Goal: Task Accomplishment & Management: Manage account settings

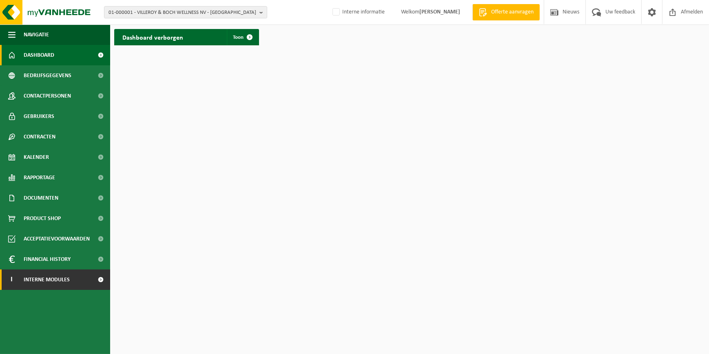
click at [54, 276] on span "Interne modules" at bounding box center [47, 279] width 46 height 20
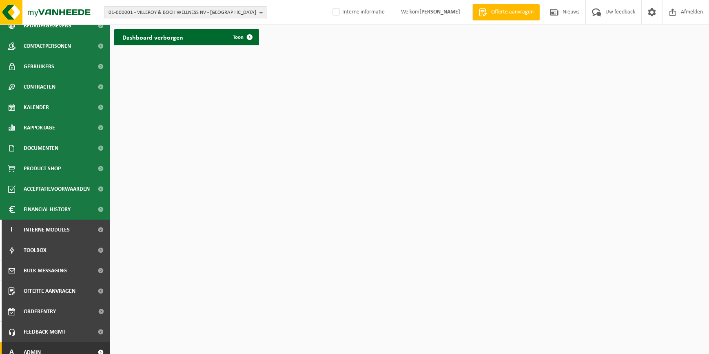
scroll to position [58, 0]
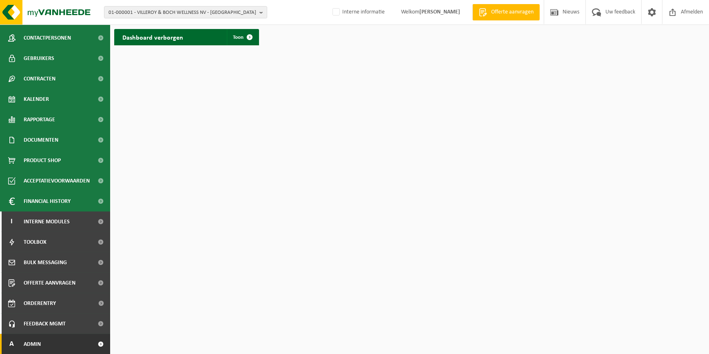
click at [49, 346] on link "A Admin" at bounding box center [55, 344] width 110 height 20
click at [53, 349] on link "A Admin" at bounding box center [55, 344] width 110 height 20
click at [76, 338] on link "A Admin" at bounding box center [55, 344] width 110 height 20
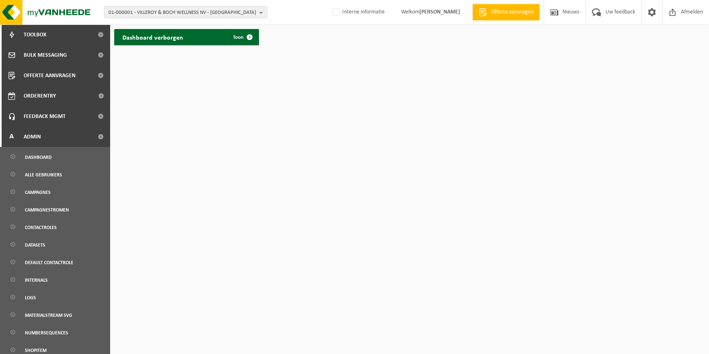
scroll to position [318, 0]
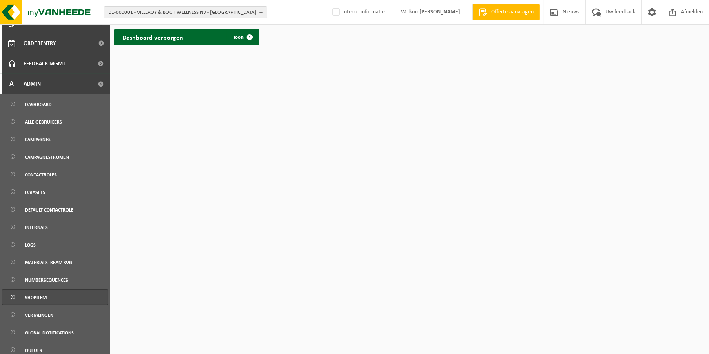
click at [41, 297] on span "Shopitem" at bounding box center [36, 296] width 22 height 15
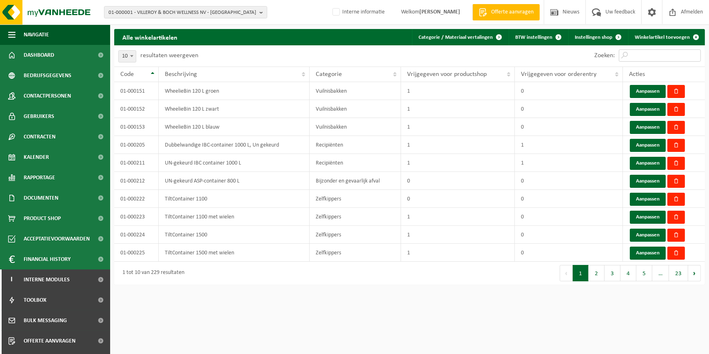
click at [666, 53] on input "Zoeken:" at bounding box center [660, 55] width 82 height 12
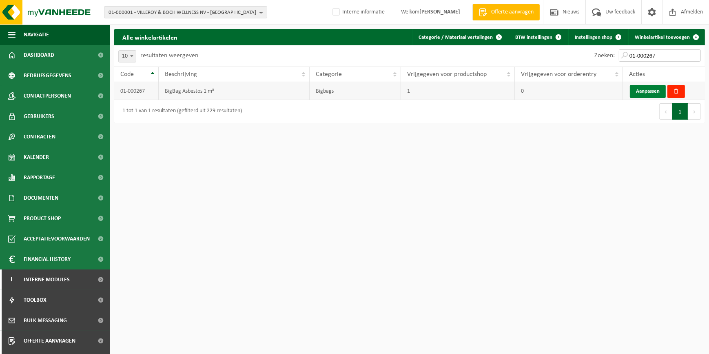
type input "01-000267"
click at [639, 92] on link "Aanpassen" at bounding box center [648, 91] width 36 height 13
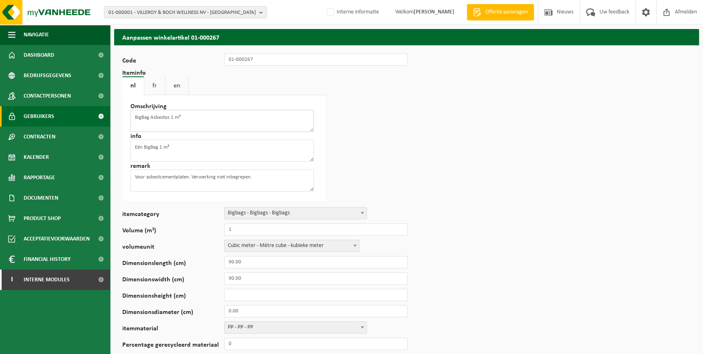
drag, startPoint x: 202, startPoint y: 117, endPoint x: 22, endPoint y: 110, distance: 180.4
click at [22, 110] on div "Navigatie Offerte aanvragen Nieuws Uw feedback Afmelden Dashboard Bedrijfsgegev…" at bounding box center [351, 354] width 703 height 708
click at [159, 86] on link "fr" at bounding box center [154, 85] width 21 height 19
click at [174, 86] on link "en" at bounding box center [176, 85] width 23 height 19
click at [155, 77] on link "fr" at bounding box center [154, 85] width 21 height 19
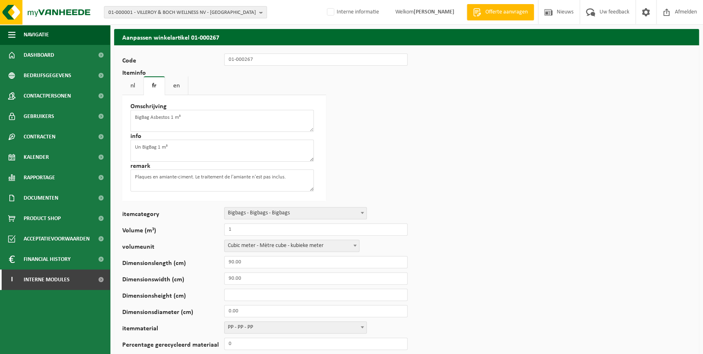
click at [136, 86] on link "nl" at bounding box center [132, 85] width 21 height 19
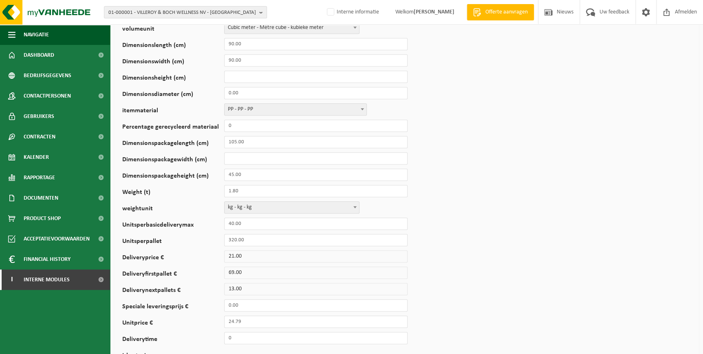
scroll to position [185, 0]
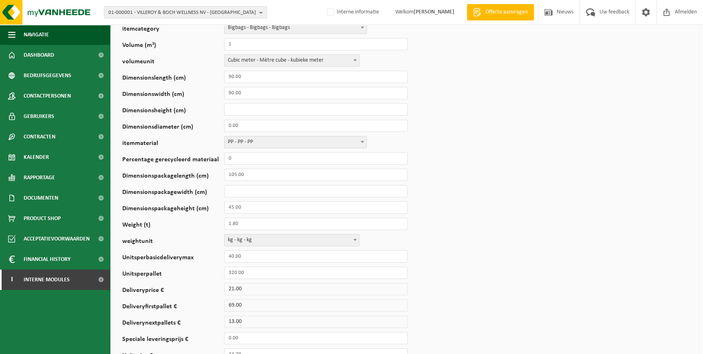
click at [333, 141] on span "PP - PP - PP" at bounding box center [296, 141] width 142 height 11
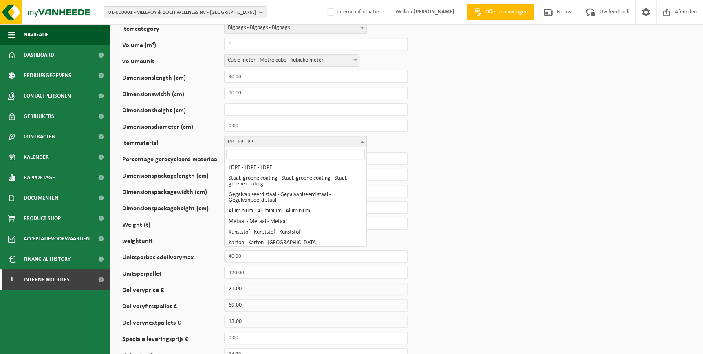
scroll to position [46, 0]
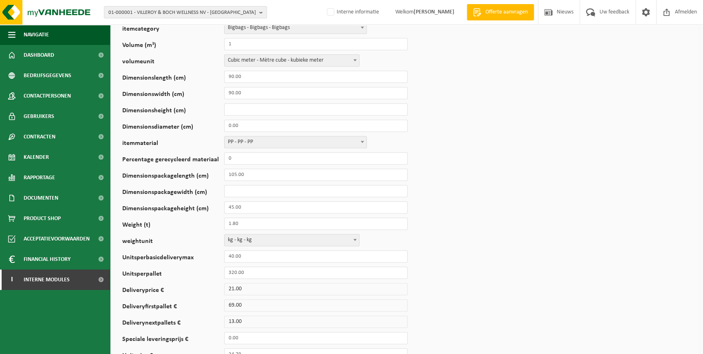
click at [461, 162] on form "ID 47 Code 01-000267 Iteminfo nl fr en Omschrijving BigBag Asbestos 1 m³ info E…" at bounding box center [406, 189] width 569 height 642
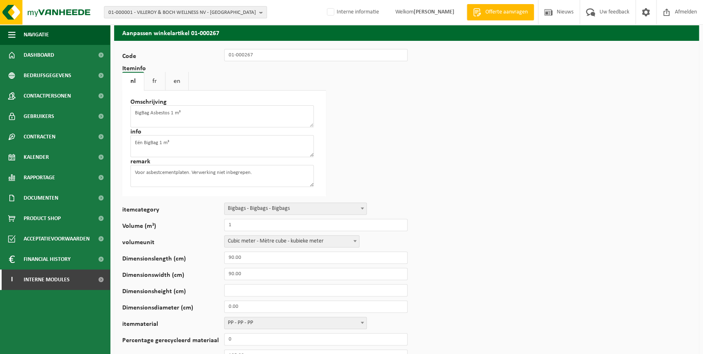
scroll to position [0, 0]
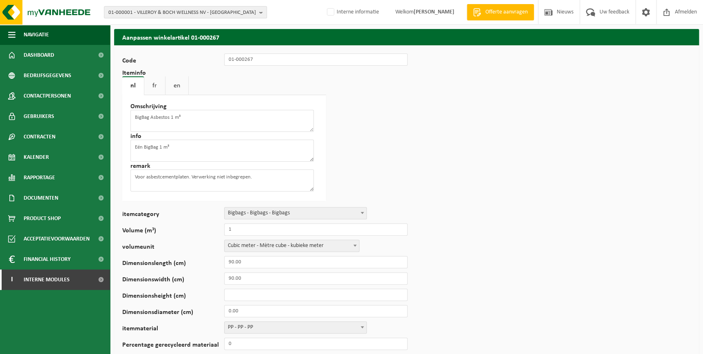
click at [182, 82] on link "en" at bounding box center [177, 85] width 23 height 19
click at [157, 82] on link "fr" at bounding box center [154, 85] width 21 height 19
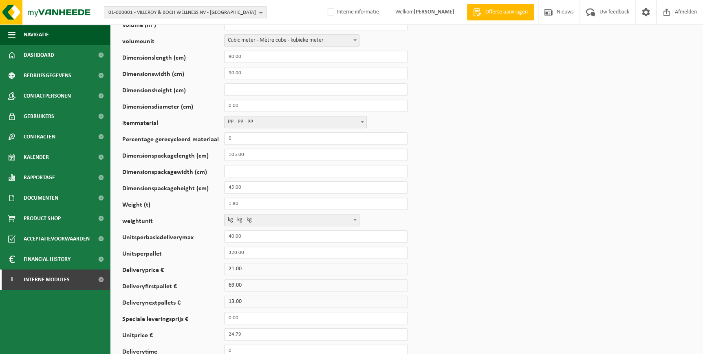
scroll to position [168, 0]
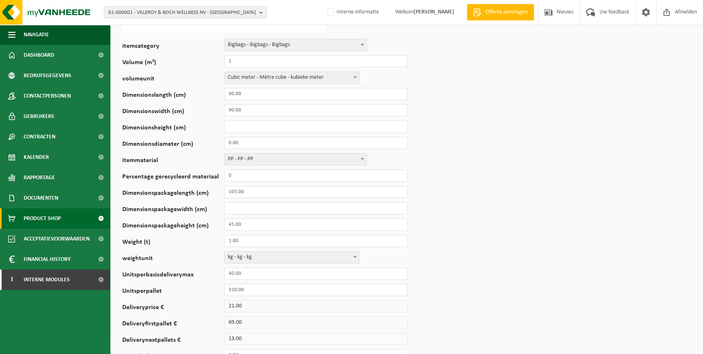
click at [44, 218] on span "Product Shop" at bounding box center [42, 218] width 37 height 20
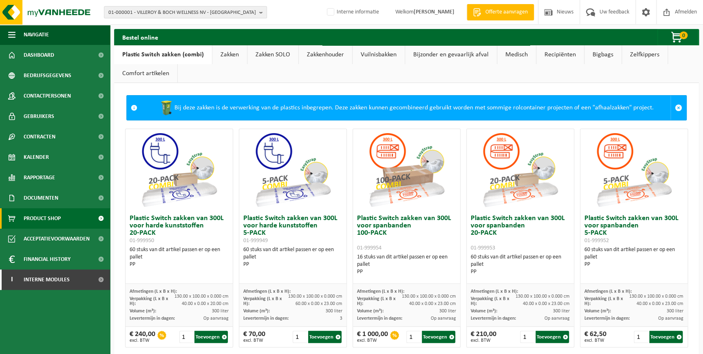
click at [610, 51] on link "Bigbags" at bounding box center [603, 54] width 37 height 19
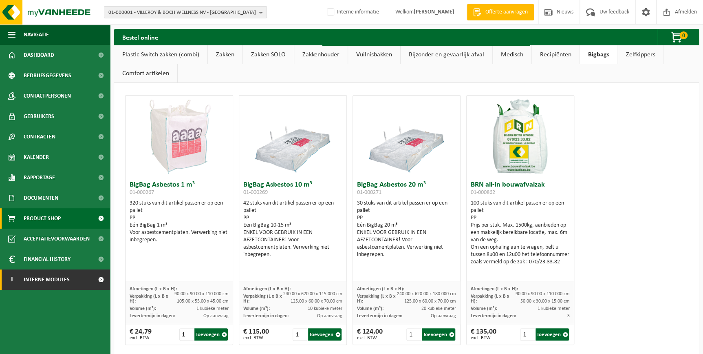
click at [55, 279] on span "Interne modules" at bounding box center [47, 279] width 46 height 20
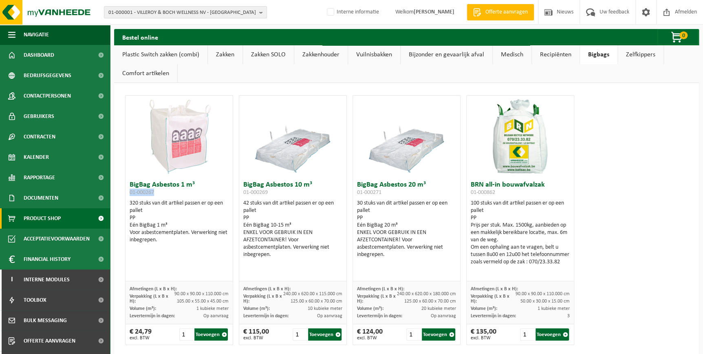
drag, startPoint x: 155, startPoint y: 192, endPoint x: 130, endPoint y: 192, distance: 24.5
click at [130, 192] on h3 "BigBag Asbestos 1 m³ 01-000267" at bounding box center [179, 189] width 99 height 16
copy span "01-000267"
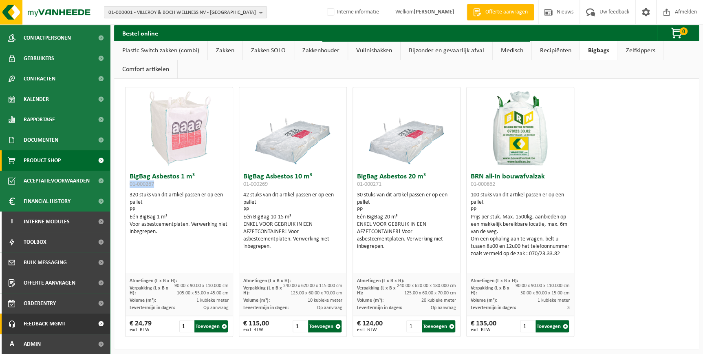
scroll to position [11, 0]
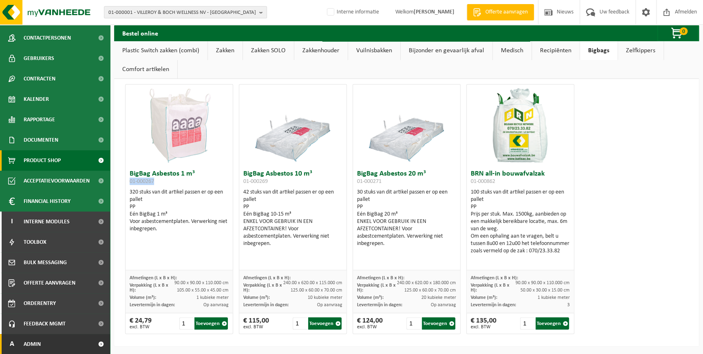
click at [44, 340] on link "A Admin" at bounding box center [55, 344] width 110 height 20
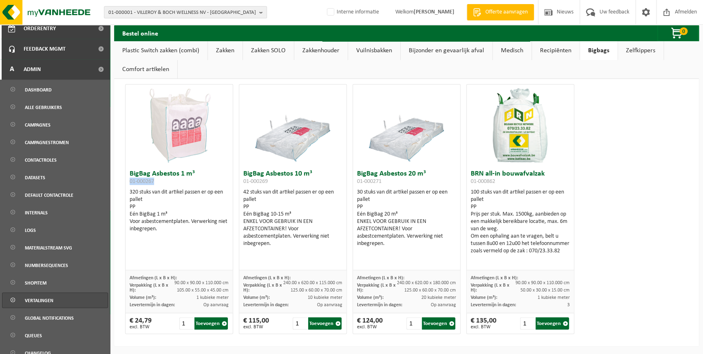
scroll to position [340, 0]
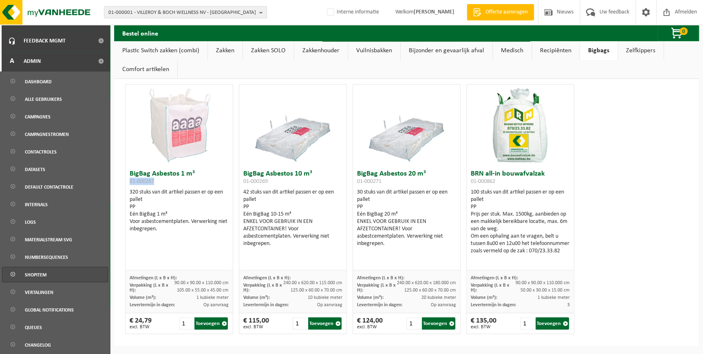
click at [43, 276] on span "Shopitem" at bounding box center [36, 274] width 22 height 15
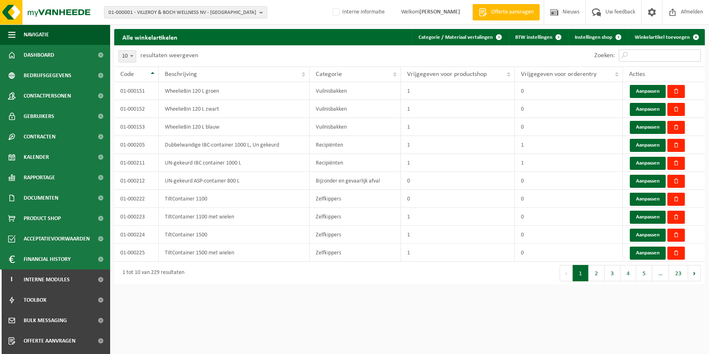
click at [635, 57] on input "Zoeken:" at bounding box center [660, 55] width 82 height 12
paste input "01-000267"
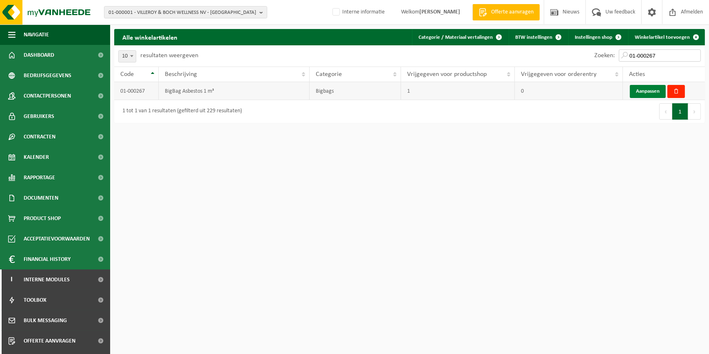
type input "01-000267"
click at [645, 97] on link "Aanpassen" at bounding box center [648, 91] width 36 height 13
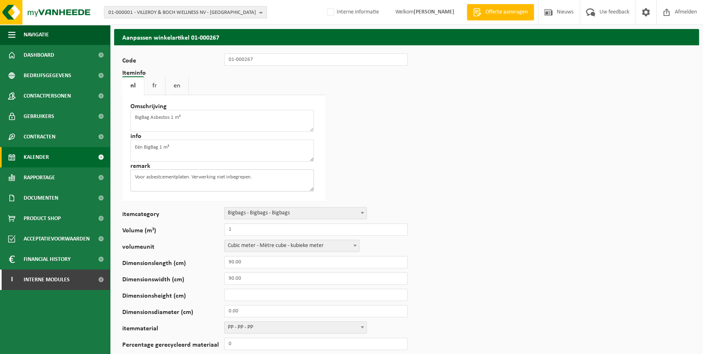
drag, startPoint x: 285, startPoint y: 175, endPoint x: 65, endPoint y: 158, distance: 220.4
click at [65, 158] on div "Navigatie Offerte aanvragen Nieuws Uw feedback Afmelden Dashboard Bedrijfsgegev…" at bounding box center [351, 354] width 703 height 708
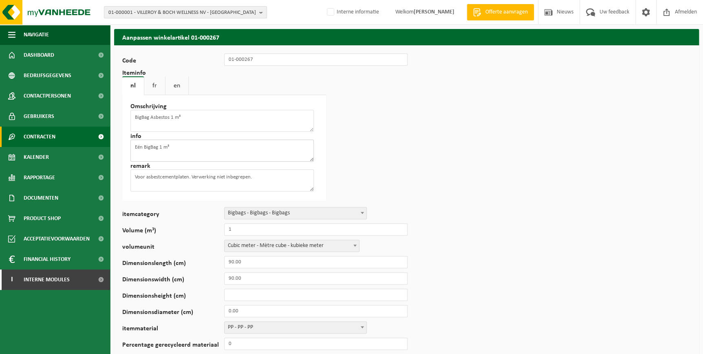
drag, startPoint x: 195, startPoint y: 154, endPoint x: 33, endPoint y: 137, distance: 163.5
click at [33, 137] on div "Navigatie Offerte aanvragen Nieuws Uw feedback Afmelden Dashboard Bedrijfsgegev…" at bounding box center [351, 354] width 703 height 708
click at [162, 87] on link "fr" at bounding box center [154, 85] width 21 height 19
drag, startPoint x: 186, startPoint y: 149, endPoint x: 20, endPoint y: 147, distance: 166.0
click at [27, 146] on div "Navigatie Offerte aanvragen Nieuws Uw feedback Afmelden Dashboard Bedrijfsgegev…" at bounding box center [351, 354] width 703 height 708
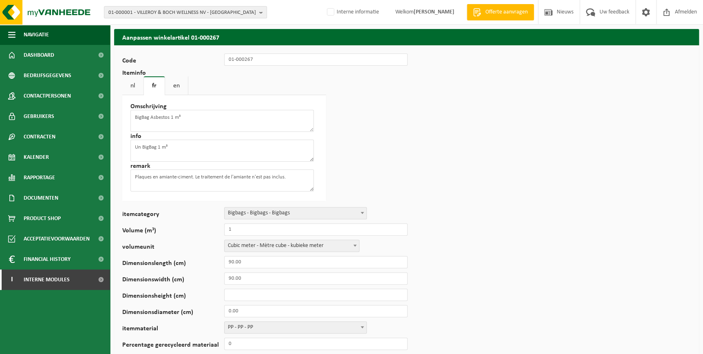
click at [175, 82] on link "en" at bounding box center [176, 85] width 23 height 19
drag, startPoint x: 171, startPoint y: 150, endPoint x: 44, endPoint y: 132, distance: 128.5
click at [44, 132] on div "Navigatie Offerte aanvragen Nieuws Uw feedback Afmelden Dashboard Bedrijfsgegev…" at bounding box center [351, 354] width 703 height 708
drag, startPoint x: 241, startPoint y: 179, endPoint x: 66, endPoint y: 177, distance: 174.1
click at [66, 177] on div "Navigatie Offerte aanvragen Nieuws Uw feedback Afmelden Dashboard Bedrijfsgegev…" at bounding box center [351, 354] width 703 height 708
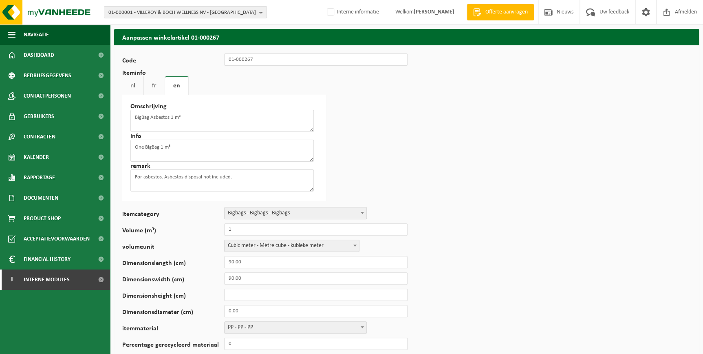
drag, startPoint x: 157, startPoint y: 82, endPoint x: 160, endPoint y: 86, distance: 4.8
click at [157, 82] on link "fr" at bounding box center [154, 85] width 21 height 19
drag, startPoint x: 299, startPoint y: 180, endPoint x: 2, endPoint y: 172, distance: 296.9
click at [8, 171] on div "Navigatie Offerte aanvragen Nieuws Uw feedback Afmelden Dashboard Bedrijfsgegev…" at bounding box center [351, 354] width 703 height 708
drag, startPoint x: 129, startPoint y: 90, endPoint x: 137, endPoint y: 101, distance: 13.2
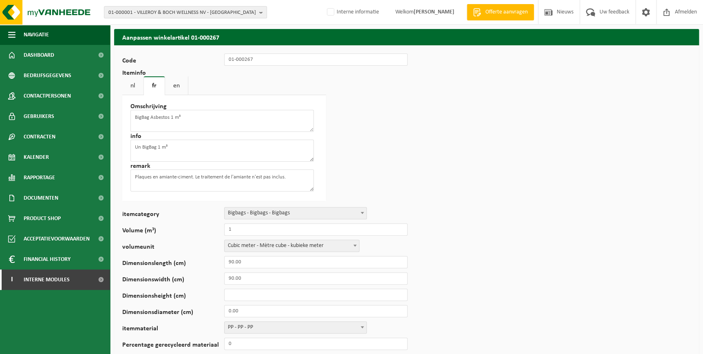
click at [129, 89] on link "nl" at bounding box center [132, 85] width 21 height 19
drag, startPoint x: 268, startPoint y: 183, endPoint x: 26, endPoint y: 171, distance: 242.5
click at [26, 170] on div "Navigatie Offerte aanvragen Nieuws Uw feedback Afmelden Dashboard Bedrijfsgegev…" at bounding box center [351, 354] width 703 height 708
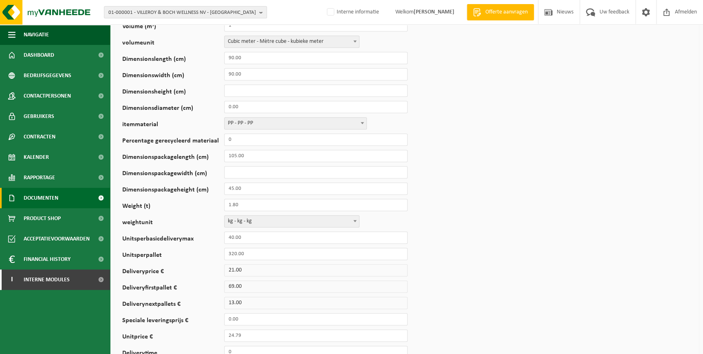
scroll to position [222, 0]
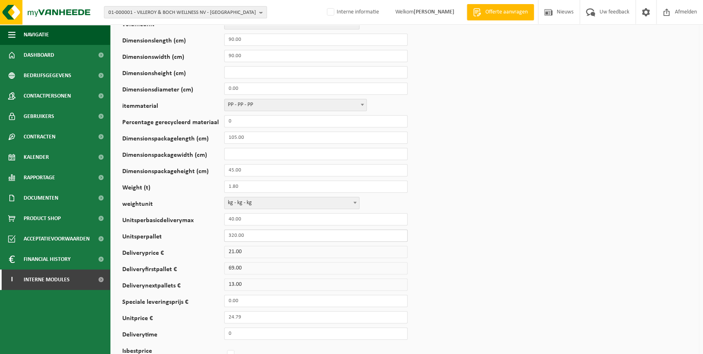
drag, startPoint x: 239, startPoint y: 238, endPoint x: 251, endPoint y: 236, distance: 11.9
click at [239, 238] on input "320.00" at bounding box center [315, 235] width 183 height 12
click at [35, 276] on span "Interne modules" at bounding box center [47, 279] width 46 height 20
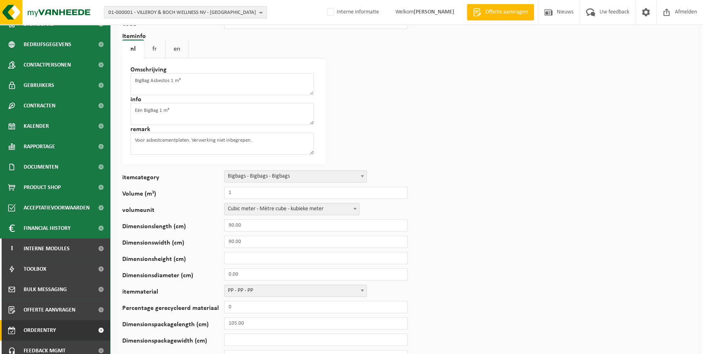
scroll to position [58, 0]
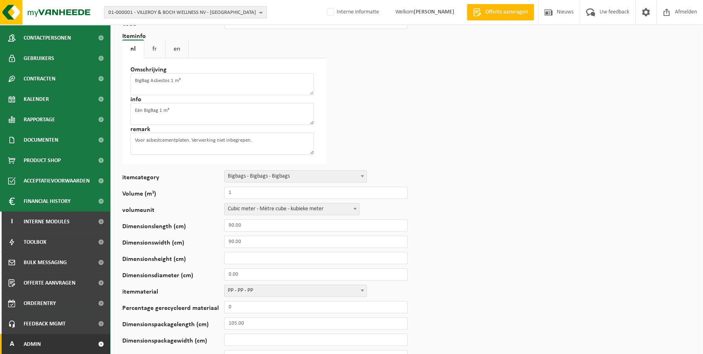
click at [32, 340] on span "Admin" at bounding box center [32, 344] width 17 height 20
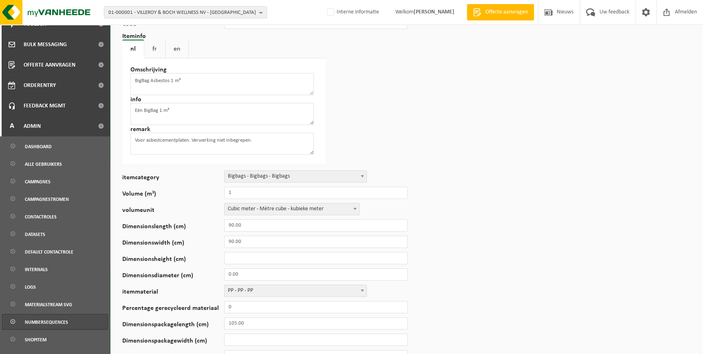
scroll to position [281, 0]
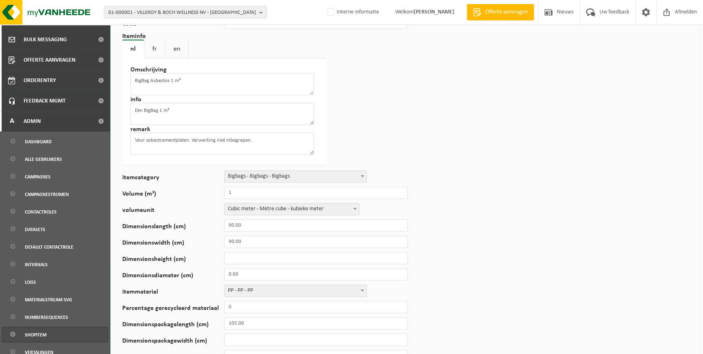
click at [50, 329] on link "Shopitem" at bounding box center [55, 333] width 106 height 15
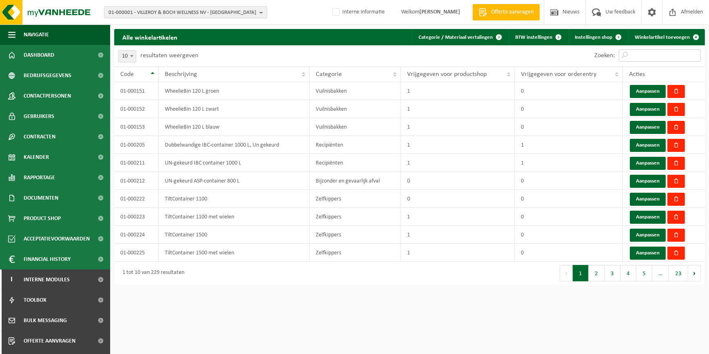
click at [676, 54] on input "Zoeken:" at bounding box center [660, 55] width 82 height 12
paste input "01-000269"
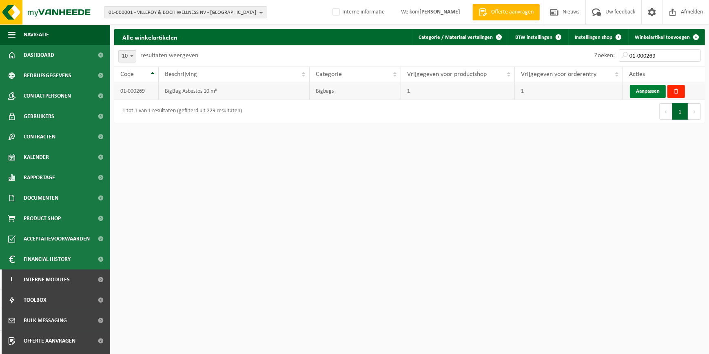
click at [641, 90] on link "Aanpassen" at bounding box center [648, 91] width 36 height 13
drag, startPoint x: 659, startPoint y: 53, endPoint x: 584, endPoint y: 54, distance: 75.0
click at [585, 52] on div "Zoeken: 01-000269" at bounding box center [556, 55] width 295 height 21
paste input "71"
type input "01-000271"
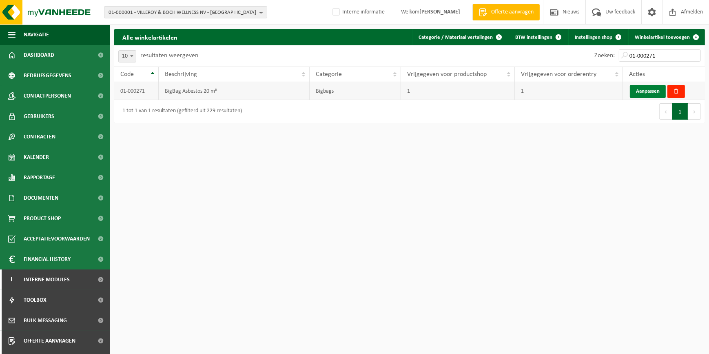
click at [651, 95] on link "Aanpassen" at bounding box center [648, 91] width 36 height 13
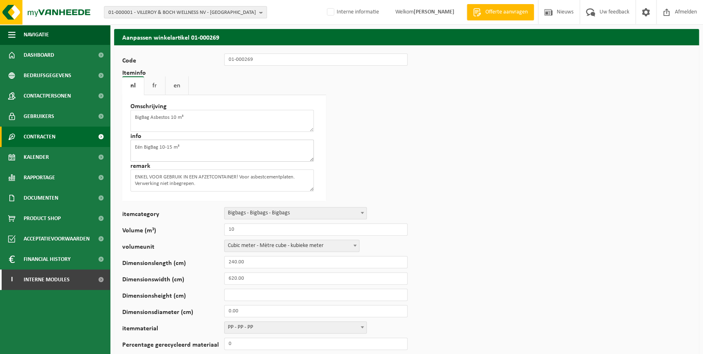
drag, startPoint x: 199, startPoint y: 148, endPoint x: 55, endPoint y: 135, distance: 144.1
click at [55, 135] on div "Navigatie Offerte aanvragen Nieuws Uw feedback Afmelden Dashboard Bedrijfsgegev…" at bounding box center [351, 354] width 703 height 708
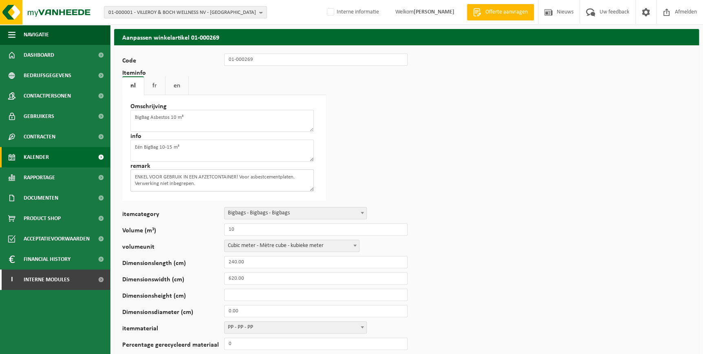
drag, startPoint x: 181, startPoint y: 183, endPoint x: 56, endPoint y: 159, distance: 127.0
click at [56, 159] on div "Navigatie Offerte aanvragen Nieuws Uw feedback Afmelden Dashboard Bedrijfsgegev…" at bounding box center [351, 354] width 703 height 708
click at [157, 88] on link "fr" at bounding box center [154, 85] width 21 height 19
drag, startPoint x: 199, startPoint y: 142, endPoint x: -171, endPoint y: 131, distance: 370.4
click at [0, 131] on html "01-000001 - VILLEROY & BOCH WELLNESS [GEOGRAPHIC_DATA] - ROESELARE 01-000001 - …" at bounding box center [351, 177] width 703 height 354
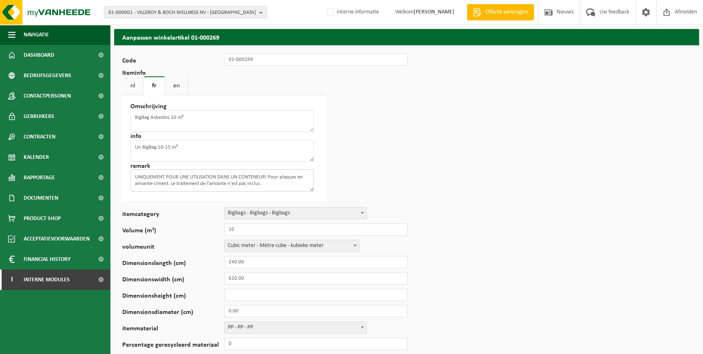
click at [269, 184] on textarea "UNIQUEMENT POUR UNE UTILISATION DANS UN CONTENEUR! Pour plaques en amiante-cime…" at bounding box center [221, 180] width 183 height 22
drag, startPoint x: 274, startPoint y: 184, endPoint x: 115, endPoint y: 166, distance: 160.4
drag, startPoint x: 175, startPoint y: 84, endPoint x: 175, endPoint y: 92, distance: 8.2
click at [175, 84] on link "en" at bounding box center [176, 85] width 23 height 19
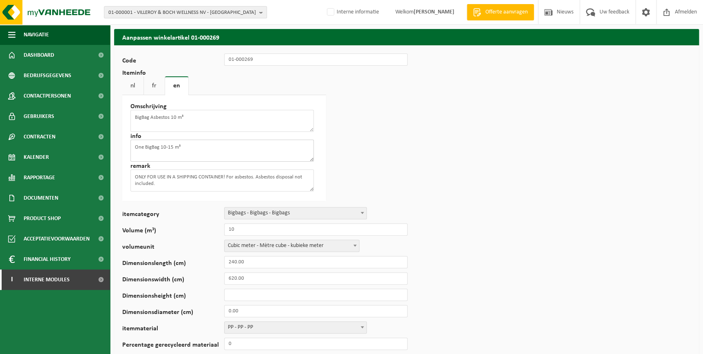
drag, startPoint x: 198, startPoint y: 146, endPoint x: -55, endPoint y: 144, distance: 252.8
click at [0, 144] on html "01-000001 - VILLEROY & BOCH WELLNESS [GEOGRAPHIC_DATA] - ROESELARE 01-000001 - …" at bounding box center [351, 177] width 703 height 354
click at [212, 175] on textarea "ONLY FOR USE IN A SHIPPING CONTAINER! For asbestos. Asbestos disposal not inclu…" at bounding box center [221, 180] width 183 height 22
drag, startPoint x: 159, startPoint y: 185, endPoint x: 27, endPoint y: 155, distance: 136.2
click at [31, 148] on div "Navigatie Offerte aanvragen Nieuws Uw feedback Afmelden Dashboard Bedrijfsgegev…" at bounding box center [351, 354] width 703 height 708
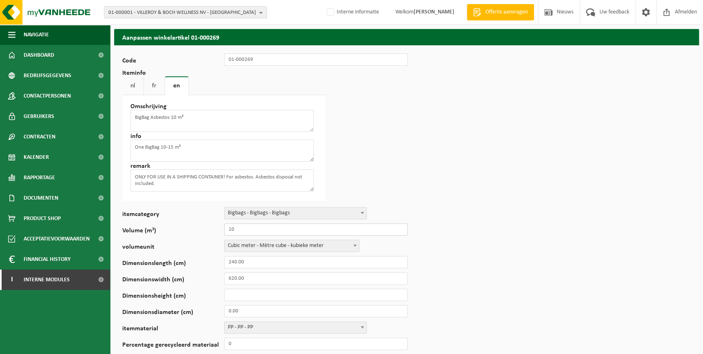
click at [243, 225] on input "10" at bounding box center [315, 229] width 183 height 12
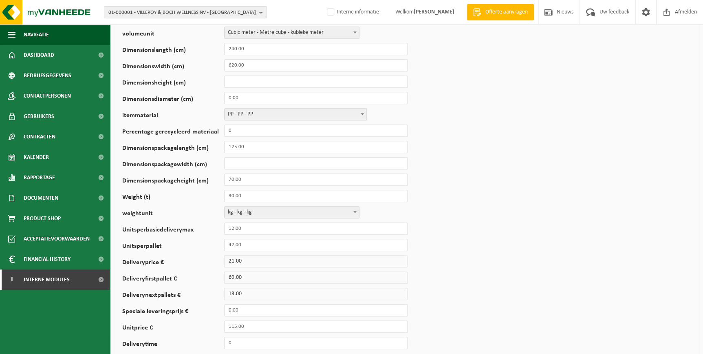
scroll to position [259, 0]
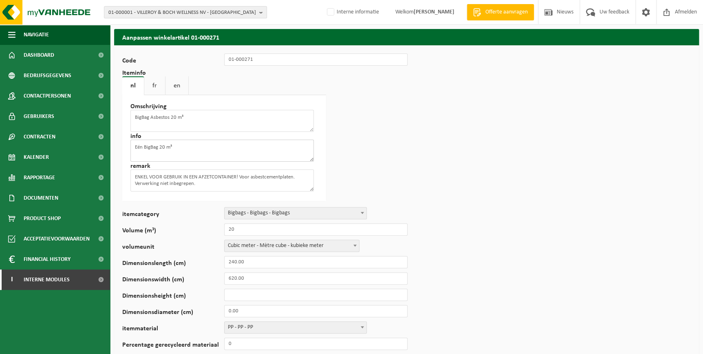
drag, startPoint x: 227, startPoint y: 146, endPoint x: -77, endPoint y: 141, distance: 304.6
click at [0, 141] on html "01-000001 - VILLEROY & BOCH WELLNESS [GEOGRAPHIC_DATA] - ROESELARE 01-000001 - …" at bounding box center [351, 177] width 703 height 354
click at [244, 180] on textarea "ENKEL VOOR GEBRUIK IN EEN AFZETCONTAINER! Voor asbestcementplaten. Verwerking n…" at bounding box center [221, 180] width 183 height 22
drag, startPoint x: 238, startPoint y: 184, endPoint x: 45, endPoint y: 165, distance: 194.2
click at [47, 165] on div "Navigatie Offerte aanvragen Nieuws Uw feedback Afmelden Dashboard Bedrijfsgegev…" at bounding box center [351, 354] width 703 height 708
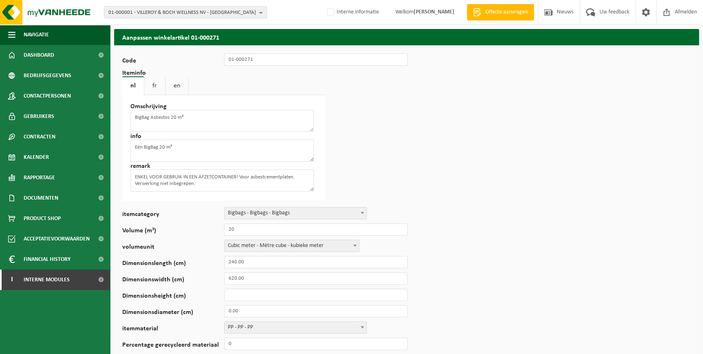
drag, startPoint x: 156, startPoint y: 86, endPoint x: 157, endPoint y: 119, distance: 33.9
click at [156, 86] on link "fr" at bounding box center [154, 85] width 21 height 19
drag, startPoint x: 177, startPoint y: 146, endPoint x: 16, endPoint y: 141, distance: 161.1
click at [16, 141] on div "Navigatie Offerte aanvragen Nieuws Uw feedback Afmelden Dashboard Bedrijfsgegev…" at bounding box center [351, 354] width 703 height 708
click at [166, 99] on div "Omschrijving BigBag Asbestos 20 m³ info Un BigBag 20 m³ remark UNIQUEMENT POUR …" at bounding box center [224, 148] width 204 height 106
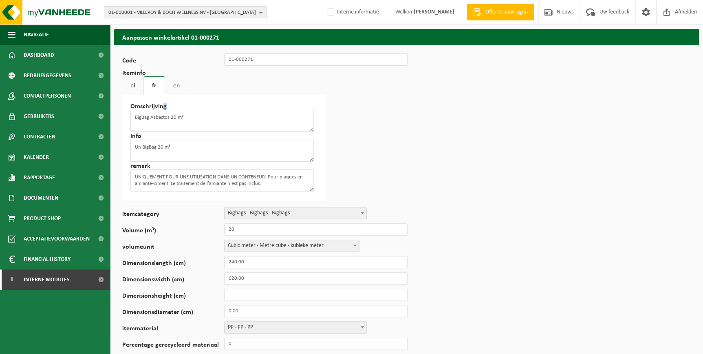
drag, startPoint x: 166, startPoint y: 99, endPoint x: 169, endPoint y: 91, distance: 9.7
click at [171, 86] on link "en" at bounding box center [176, 85] width 23 height 19
click at [168, 83] on link "en" at bounding box center [176, 85] width 23 height 19
click at [193, 134] on div "Omschrijving BigBag Asbestos 20 m³ info One BigBag 20 m³ remark ONLY FOR USE IN…" at bounding box center [224, 148] width 204 height 106
drag, startPoint x: 186, startPoint y: 155, endPoint x: -61, endPoint y: 143, distance: 247.4
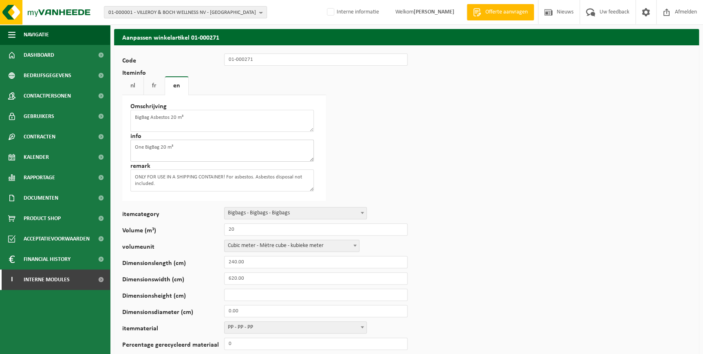
click at [0, 143] on html "01-000001 - VILLEROY & BOCH WELLNESS [GEOGRAPHIC_DATA] - ROESELARE 01-000001 - …" at bounding box center [351, 177] width 703 height 354
click at [155, 85] on link "fr" at bounding box center [154, 85] width 21 height 19
click at [136, 86] on link "nl" at bounding box center [132, 85] width 21 height 19
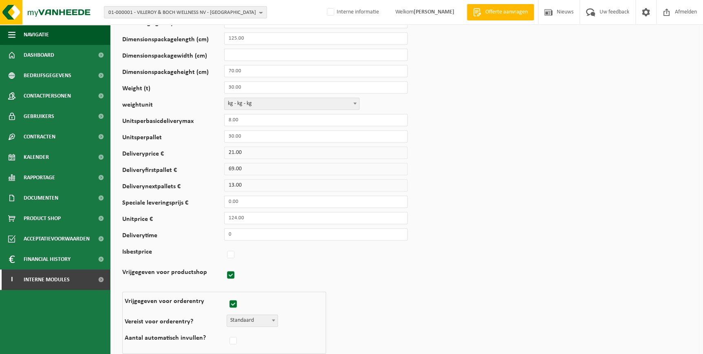
scroll to position [334, 0]
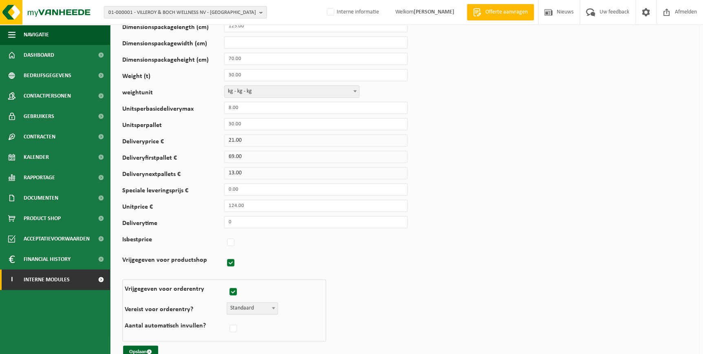
click at [41, 281] on span "Interne modules" at bounding box center [47, 279] width 46 height 20
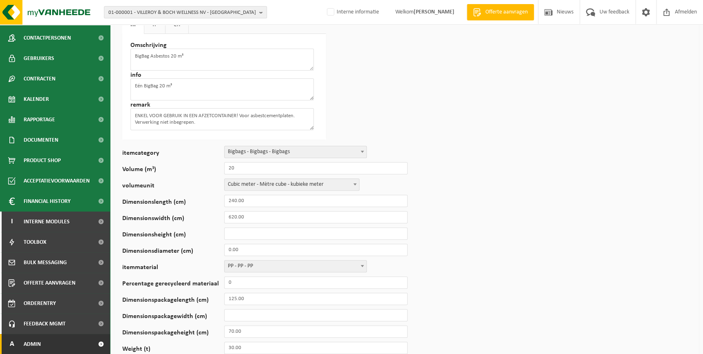
scroll to position [74, 0]
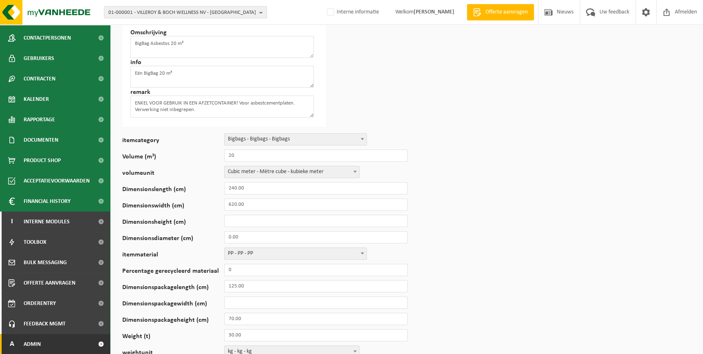
click at [31, 347] on span "Admin" at bounding box center [32, 344] width 17 height 20
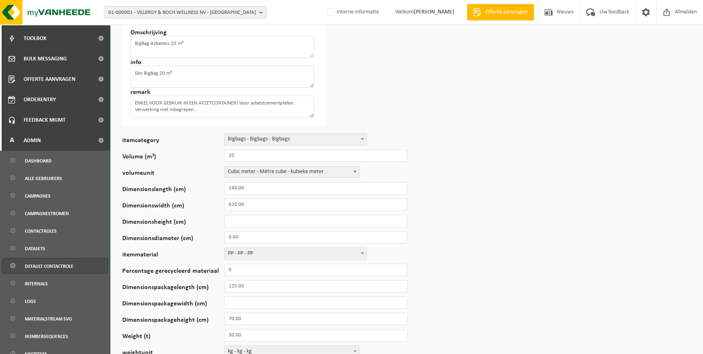
scroll to position [318, 0]
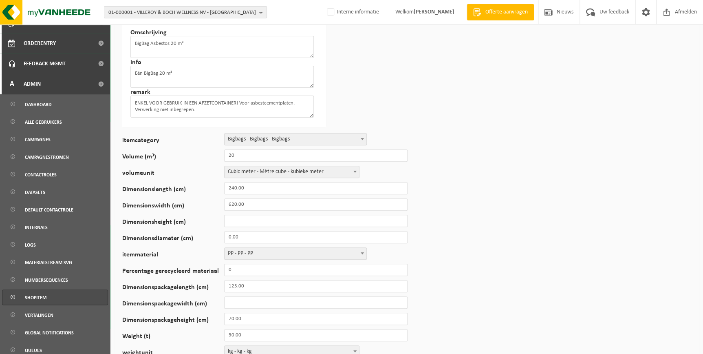
click at [50, 297] on link "Shopitem" at bounding box center [55, 296] width 106 height 15
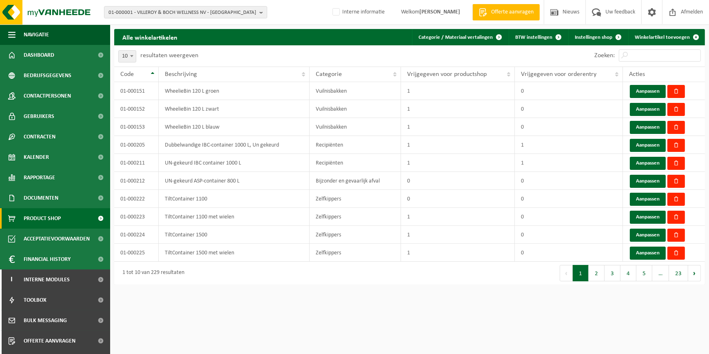
click at [39, 217] on span "Product Shop" at bounding box center [42, 218] width 37 height 20
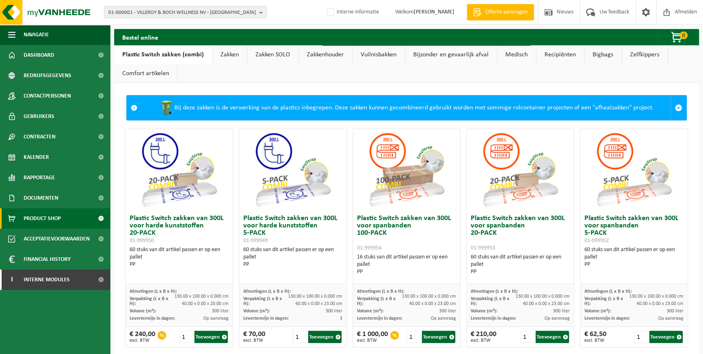
click at [599, 56] on link "Bigbags" at bounding box center [603, 54] width 37 height 19
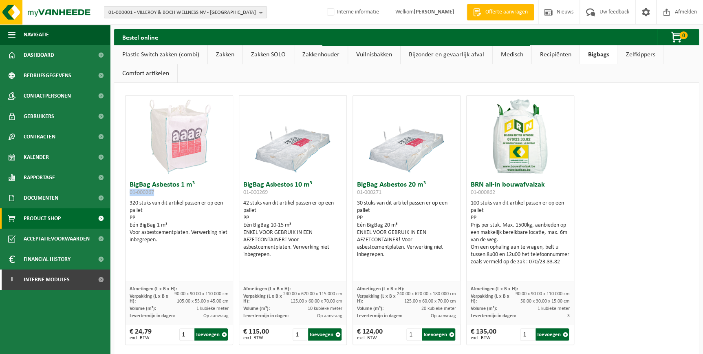
drag, startPoint x: 163, startPoint y: 195, endPoint x: 130, endPoint y: 192, distance: 33.5
click at [130, 192] on h3 "BigBag Asbestos 1 m³ 01-000267" at bounding box center [179, 189] width 99 height 16
copy span "01-000267"
drag, startPoint x: 272, startPoint y: 192, endPoint x: 236, endPoint y: 192, distance: 35.1
click at [236, 192] on div "BigBag Asbestos 1 m³ 01-000267 320 stuks van dit artikel passen er op een palle…" at bounding box center [406, 220] width 569 height 258
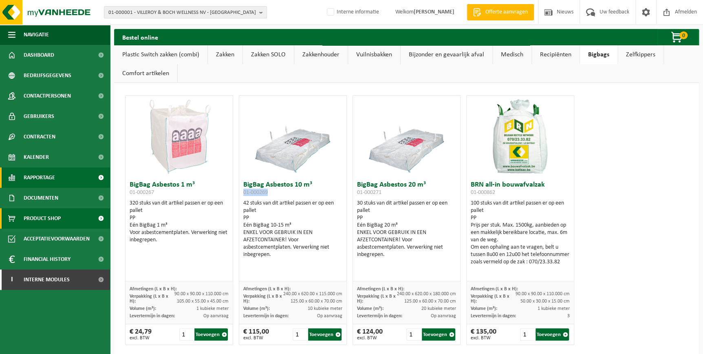
copy span "01-000269"
click at [381, 194] on h3 "BigBag Asbestos 20 m³ 01-000271" at bounding box center [406, 189] width 99 height 16
click at [357, 192] on h3 "BigBag Asbestos 20 m³ 01-000271" at bounding box center [406, 189] width 99 height 16
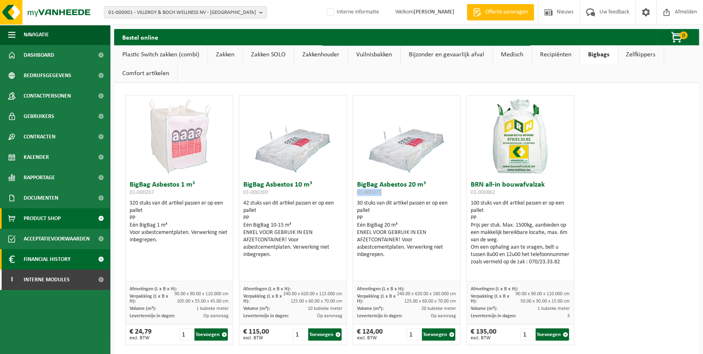
copy span "01-000271"
drag, startPoint x: 157, startPoint y: 194, endPoint x: 130, endPoint y: 197, distance: 27.1
click at [130, 197] on h3 "BigBag Asbestos 1 m³ 01-000267" at bounding box center [179, 189] width 99 height 16
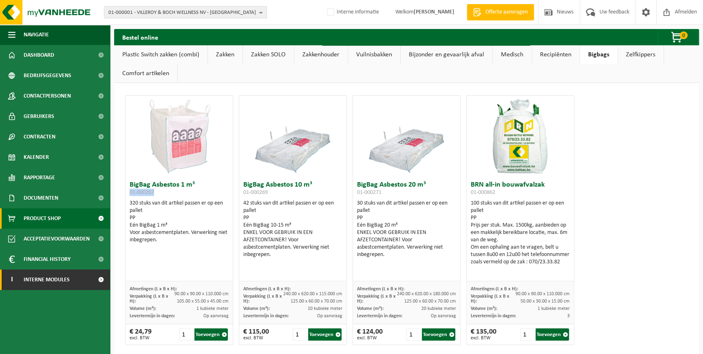
copy span "01-000267"
click at [68, 281] on span "Interne modules" at bounding box center [47, 279] width 46 height 20
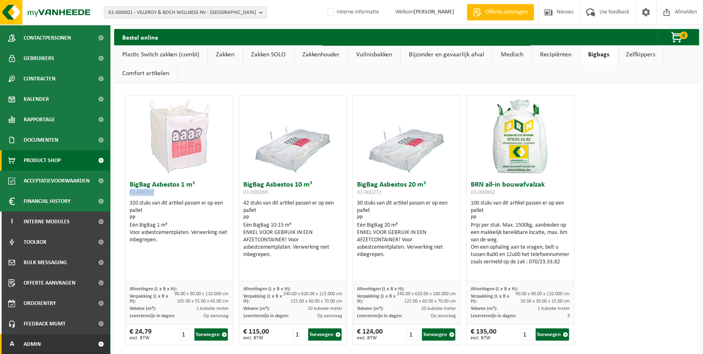
click at [36, 339] on span "Admin" at bounding box center [32, 344] width 17 height 20
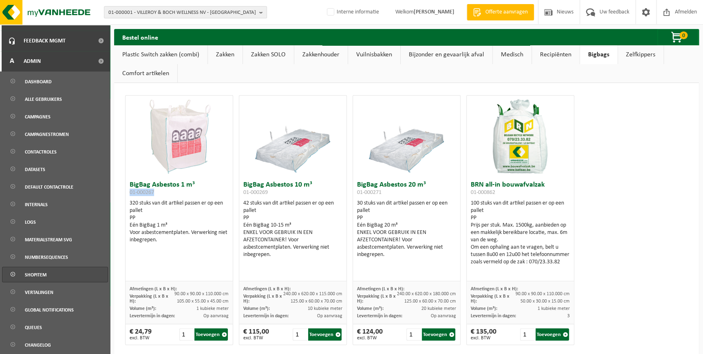
scroll to position [11, 0]
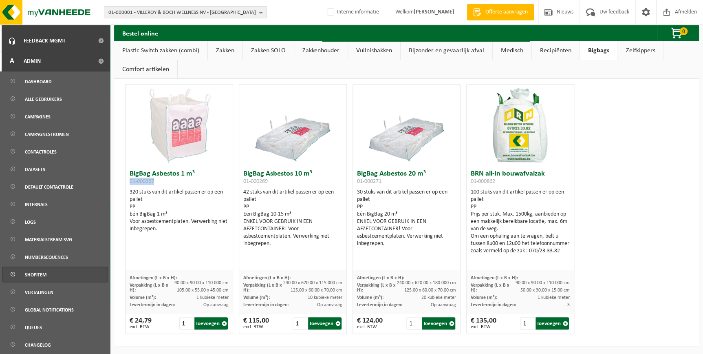
click at [34, 276] on span "Shopitem" at bounding box center [36, 274] width 22 height 15
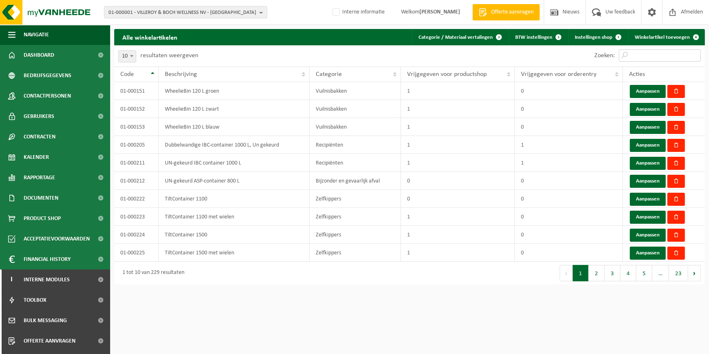
click at [657, 49] on input "Zoeken:" at bounding box center [660, 55] width 82 height 12
paste input "01-000267"
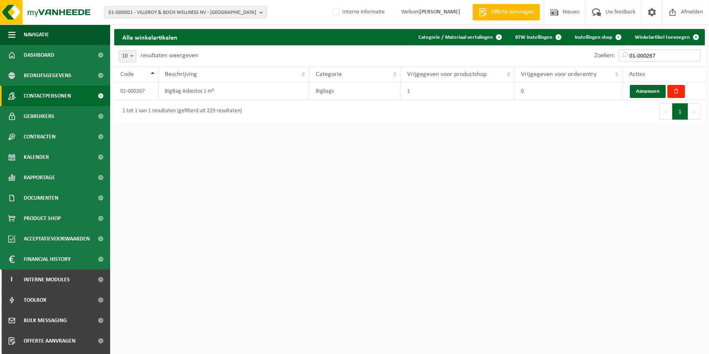
type input "01-000267"
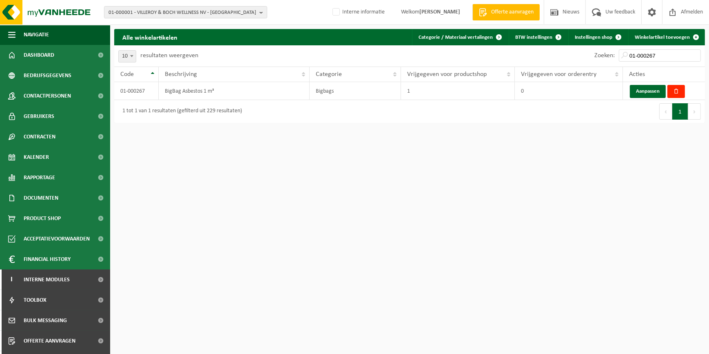
click at [478, 353] on html "01-000001 - VILLEROY & BOCH WELLNESS [GEOGRAPHIC_DATA] - ROESELARE 01-000001 - …" at bounding box center [354, 177] width 709 height 354
